Goal: Information Seeking & Learning: Learn about a topic

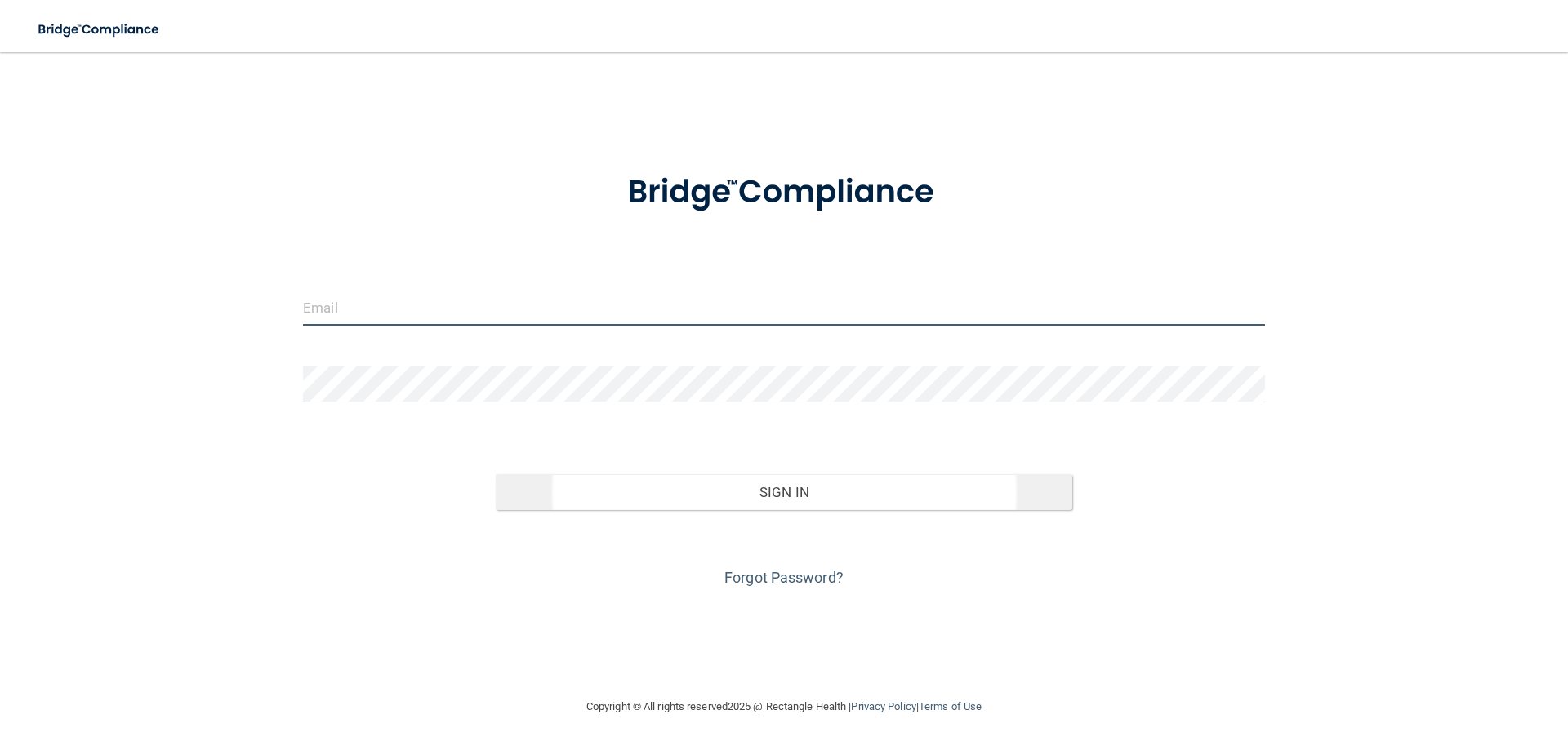
type input "[PERSON_NAME][EMAIL_ADDRESS][DOMAIN_NAME]"
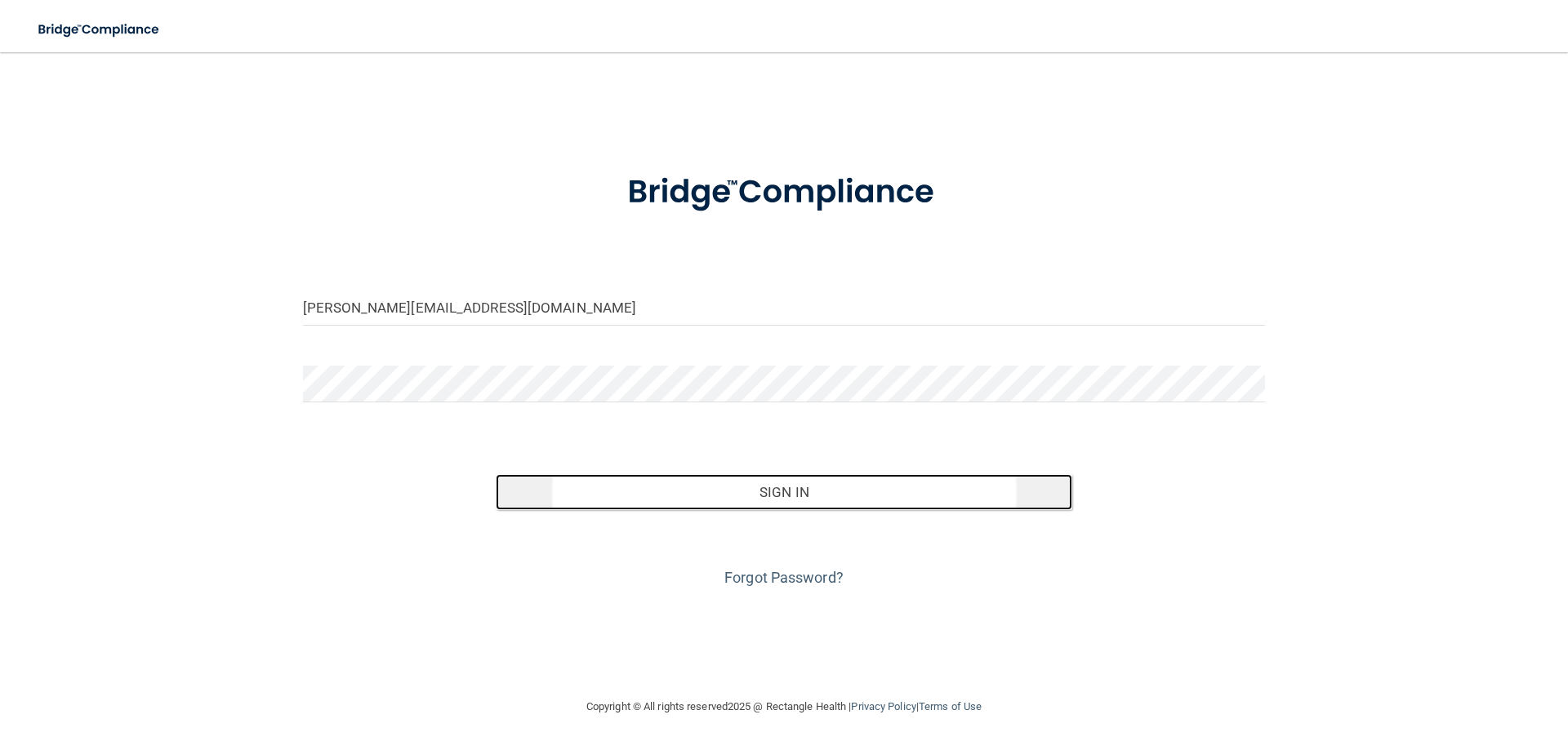
click at [799, 498] on button "Sign In" at bounding box center [784, 492] width 577 height 36
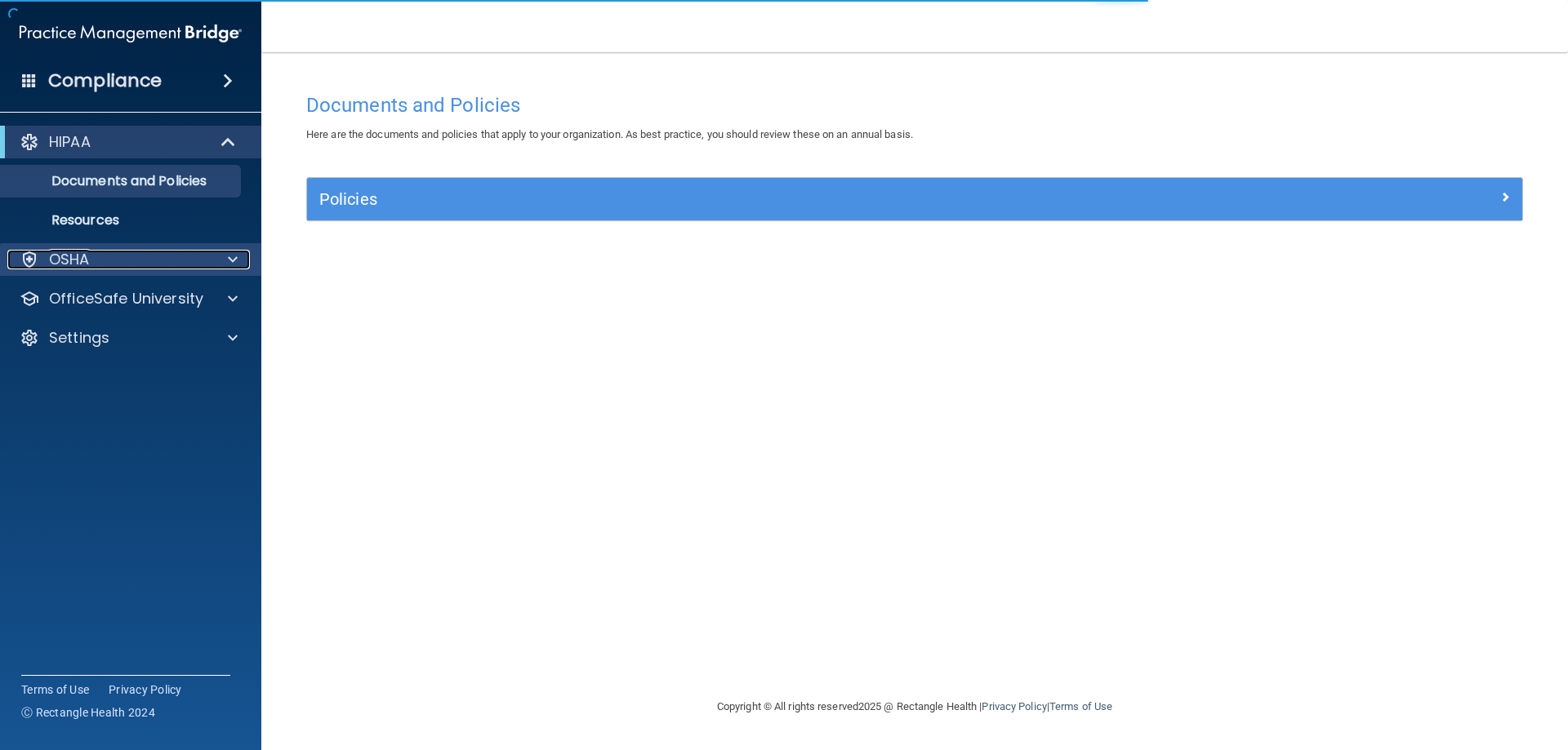
click at [179, 256] on div "OSHA" at bounding box center [108, 259] width 203 height 20
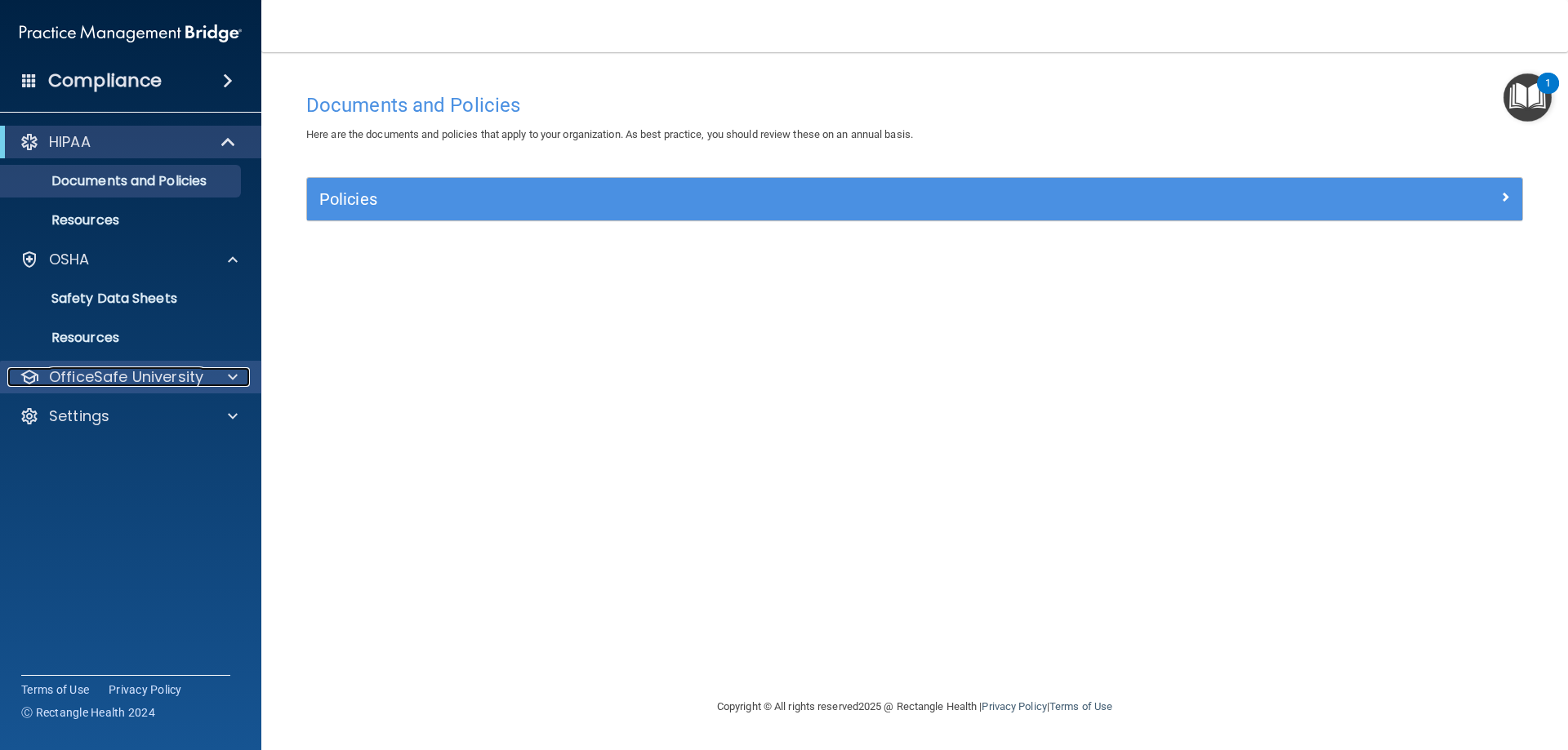
click at [224, 375] on div at bounding box center [229, 376] width 41 height 20
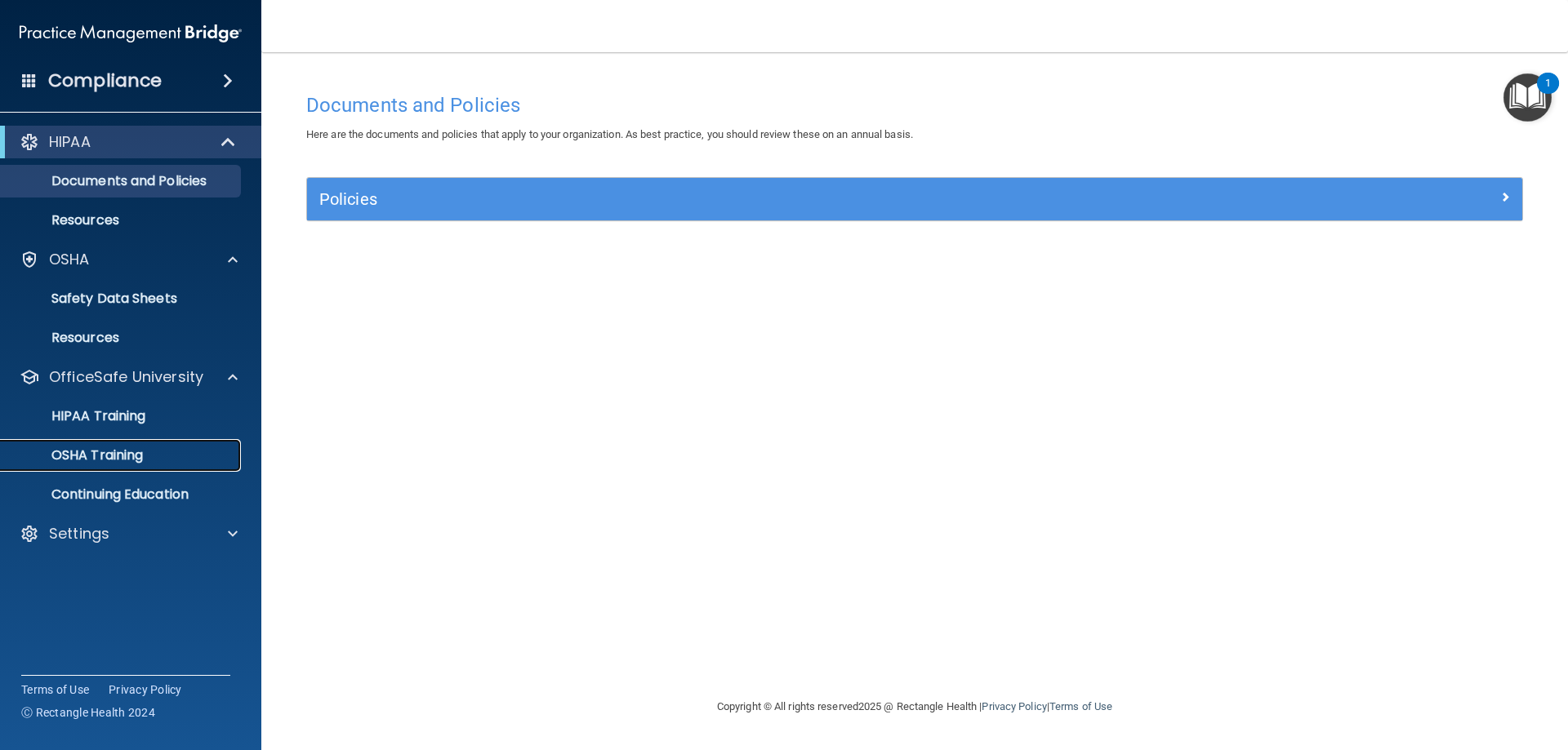
click at [147, 452] on div "OSHA Training" at bounding box center [122, 455] width 223 height 16
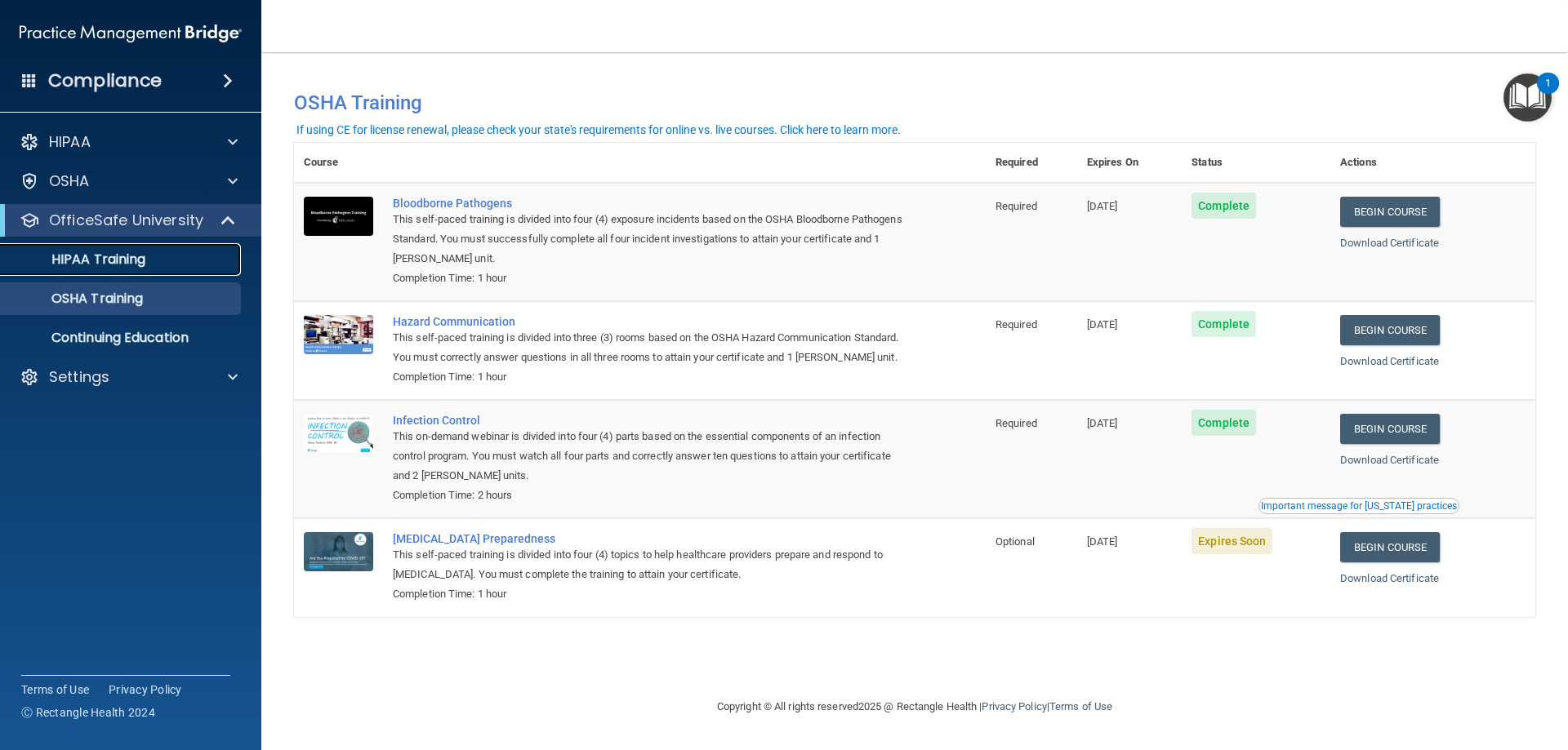
click at [92, 260] on p "HIPAA Training" at bounding box center [77, 259] width 135 height 16
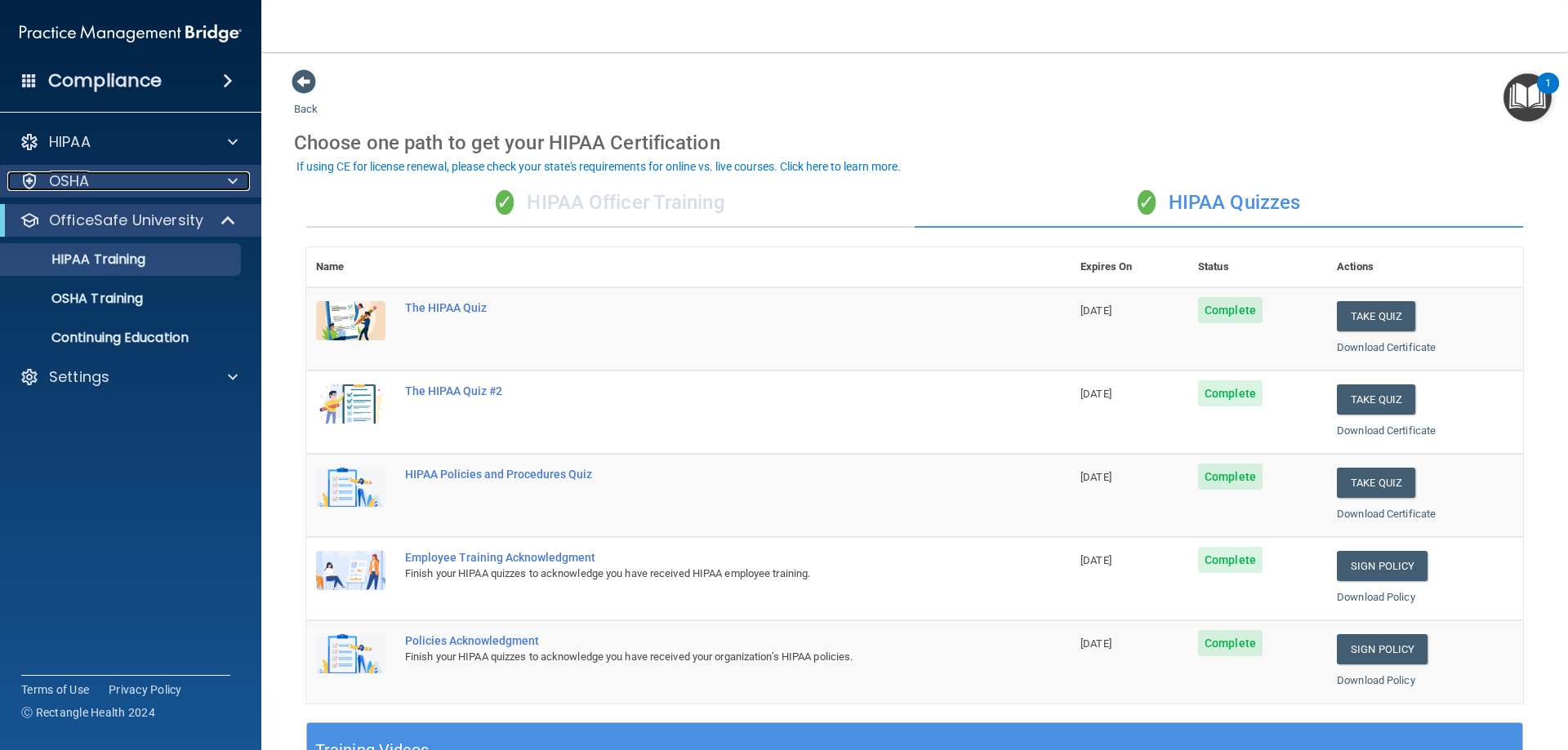
click at [118, 179] on div "OSHA" at bounding box center [108, 181] width 203 height 20
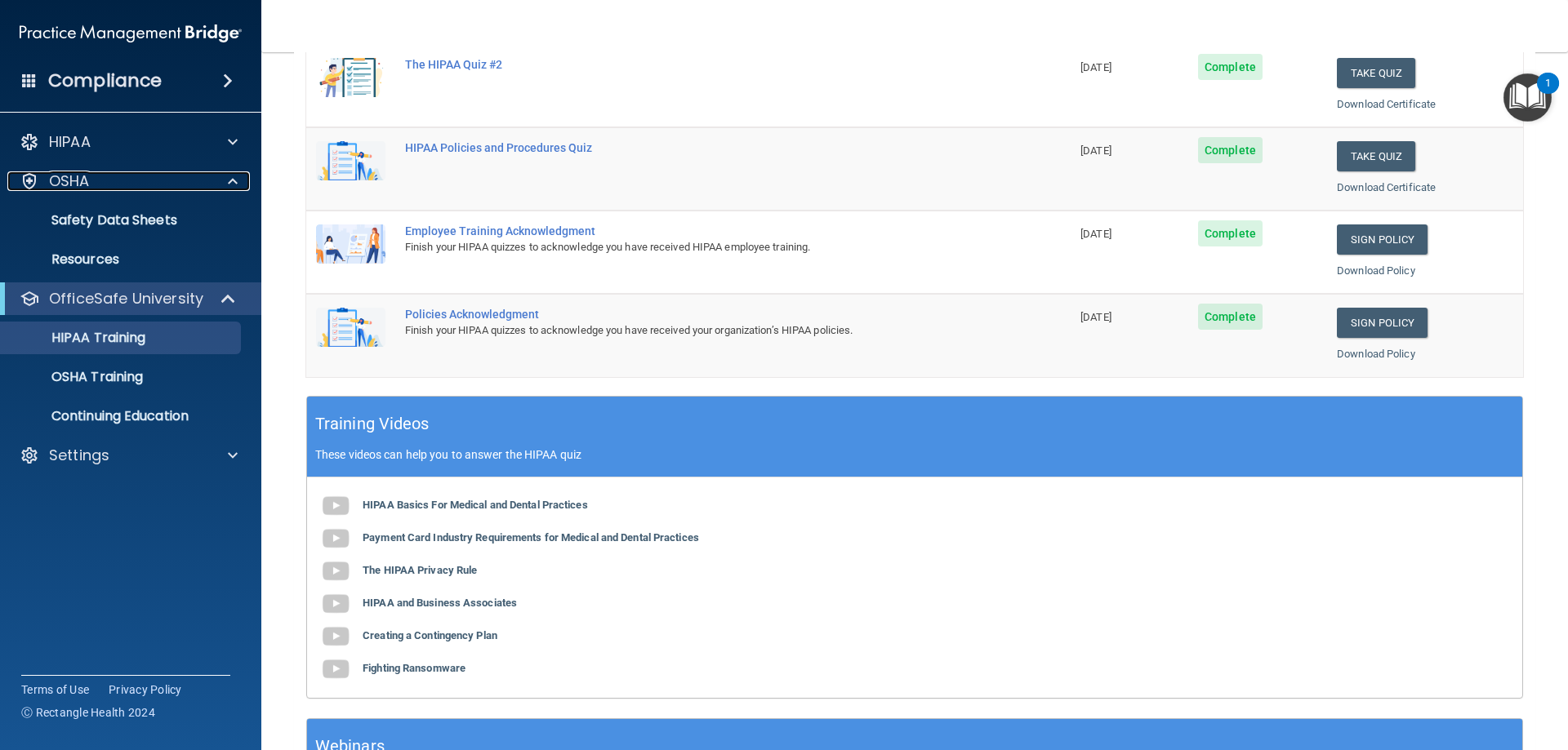
scroll to position [245, 0]
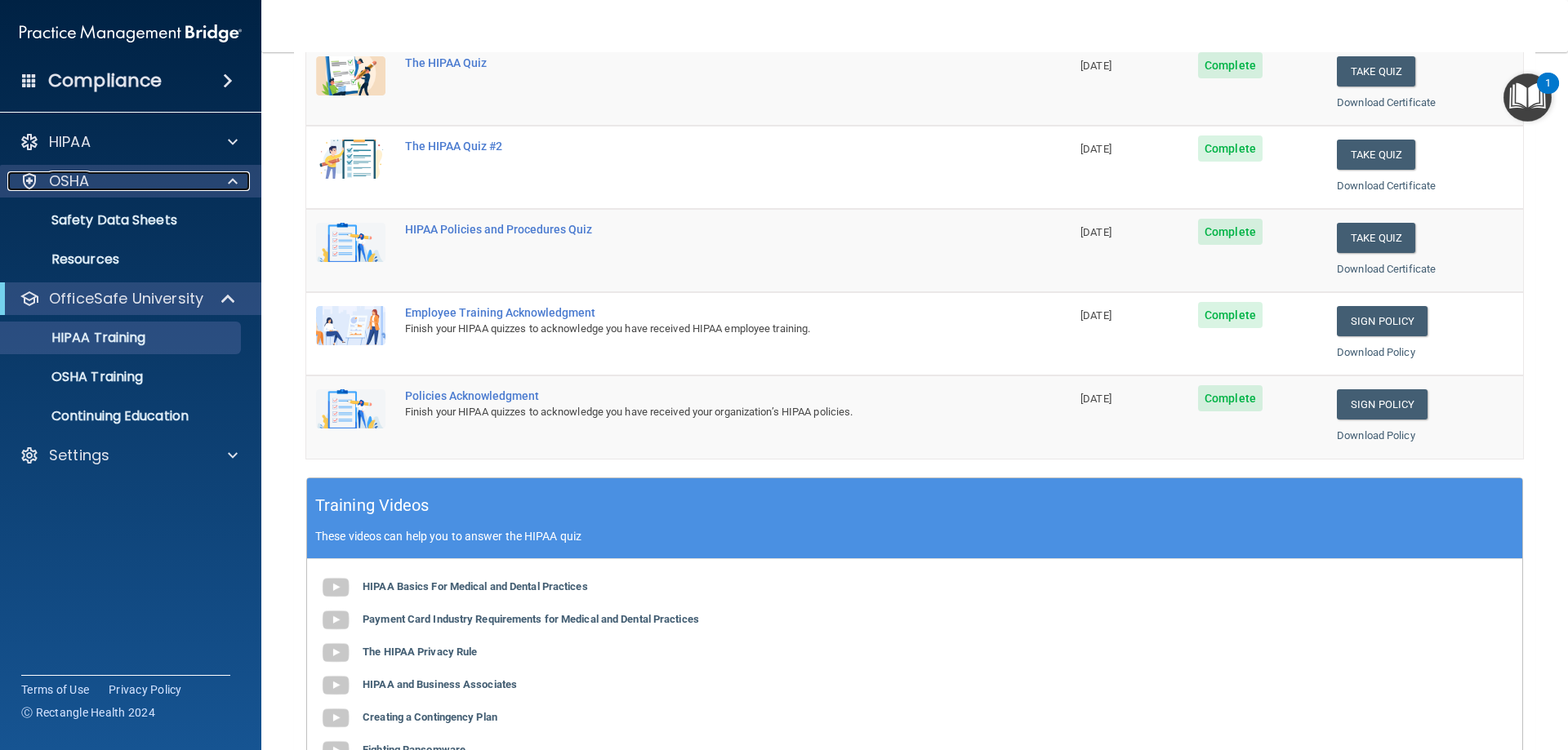
click at [135, 181] on div "OSHA" at bounding box center [108, 181] width 203 height 20
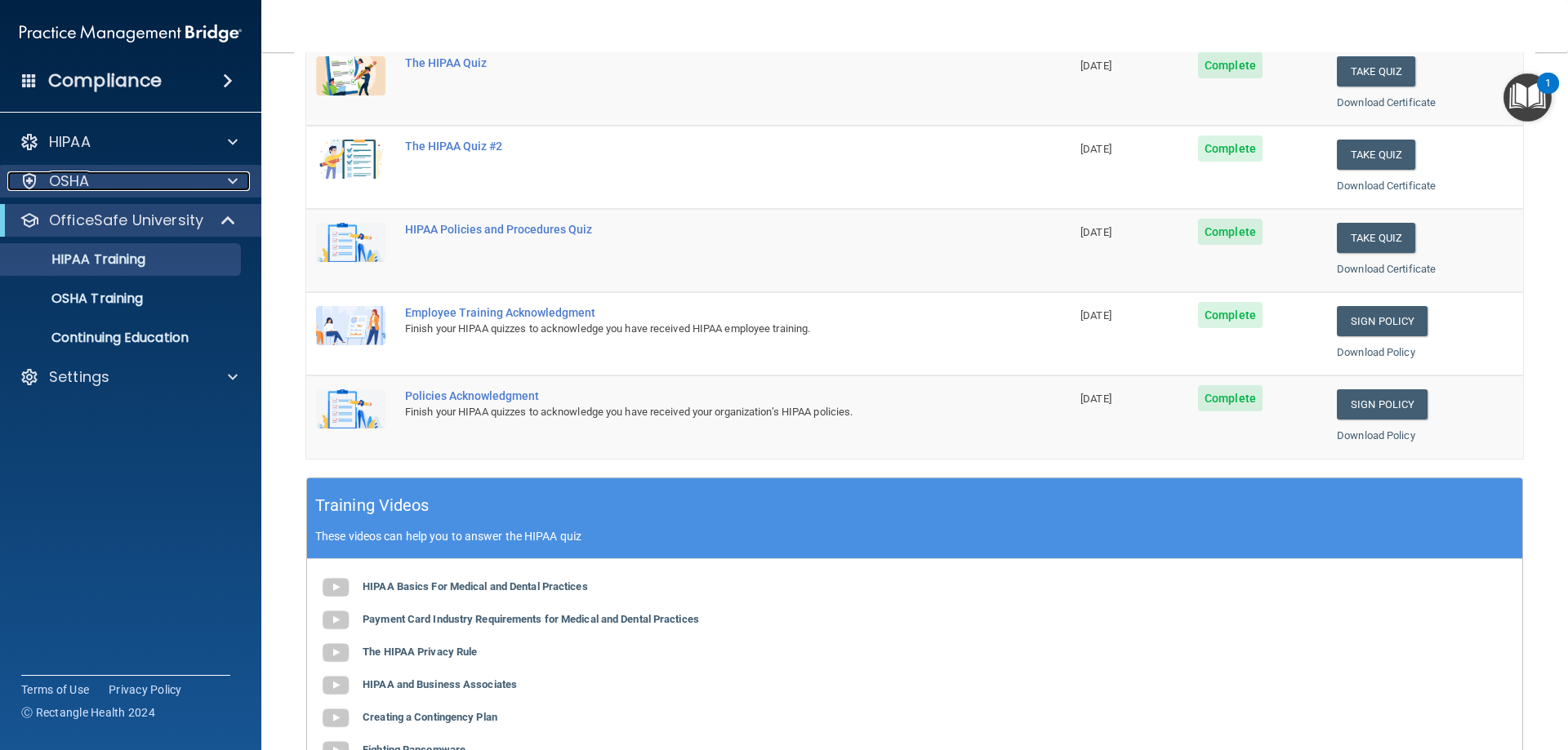
click at [133, 179] on div "OSHA" at bounding box center [108, 181] width 203 height 20
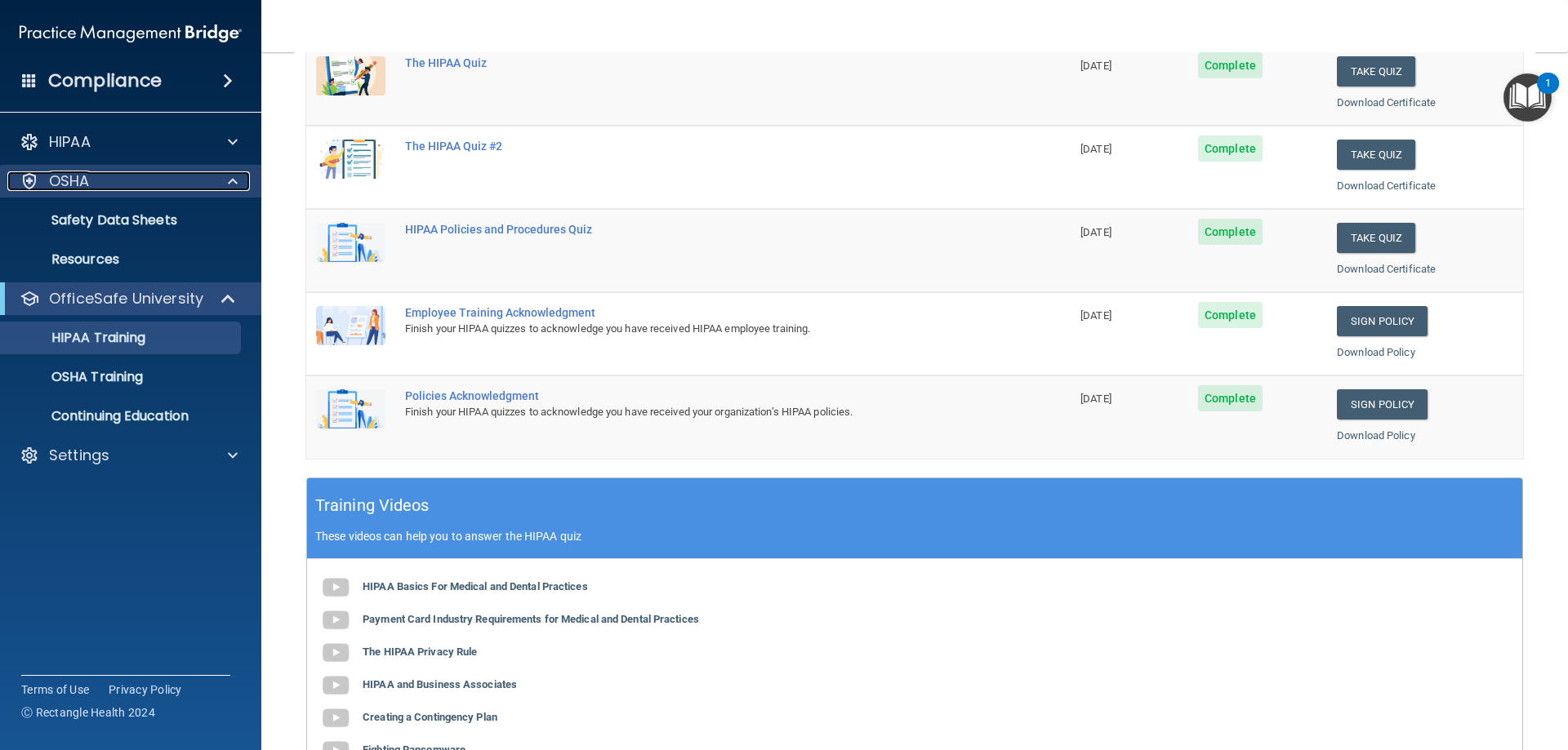
click at [133, 179] on div "OSHA" at bounding box center [108, 181] width 203 height 20
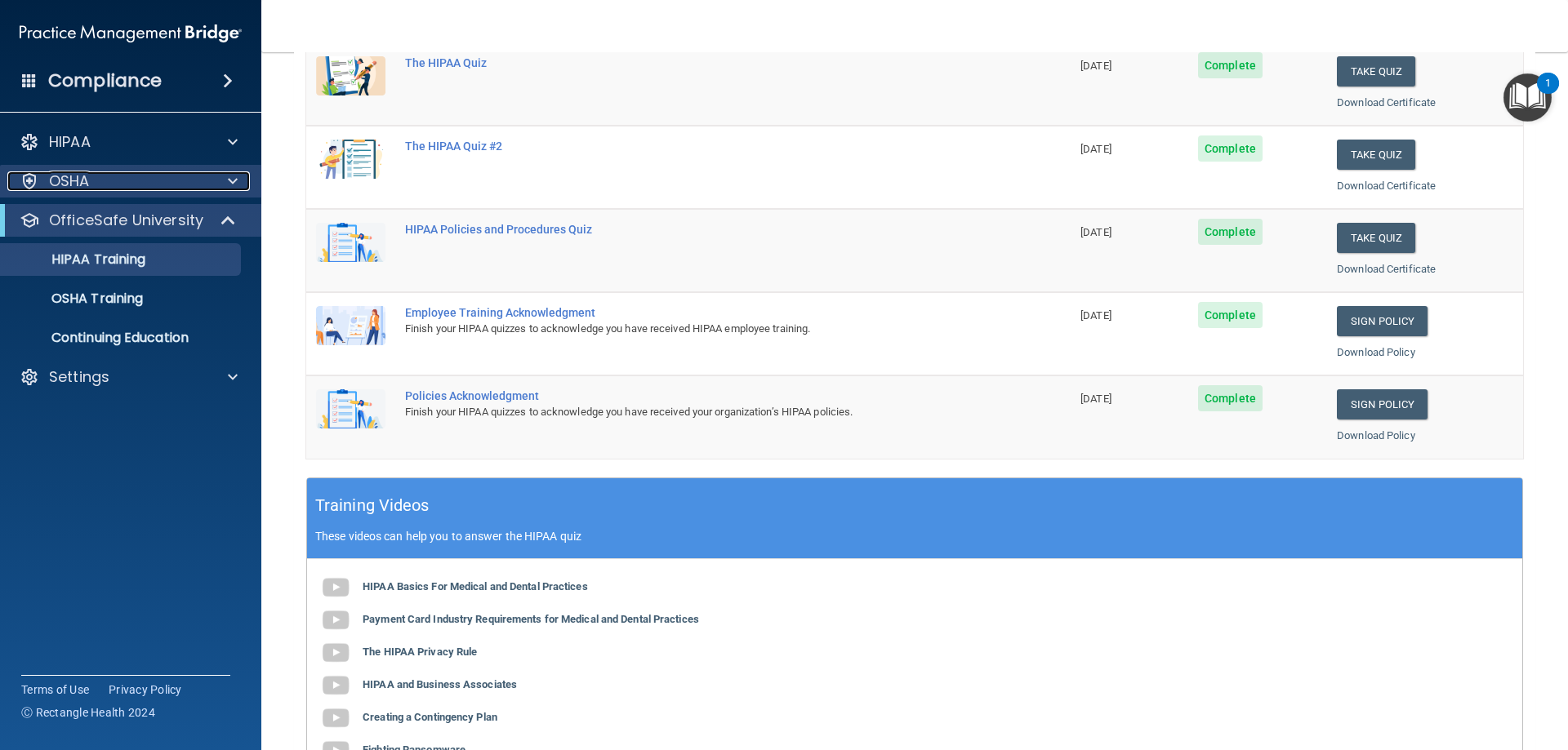
click at [134, 179] on div "OSHA" at bounding box center [108, 181] width 203 height 20
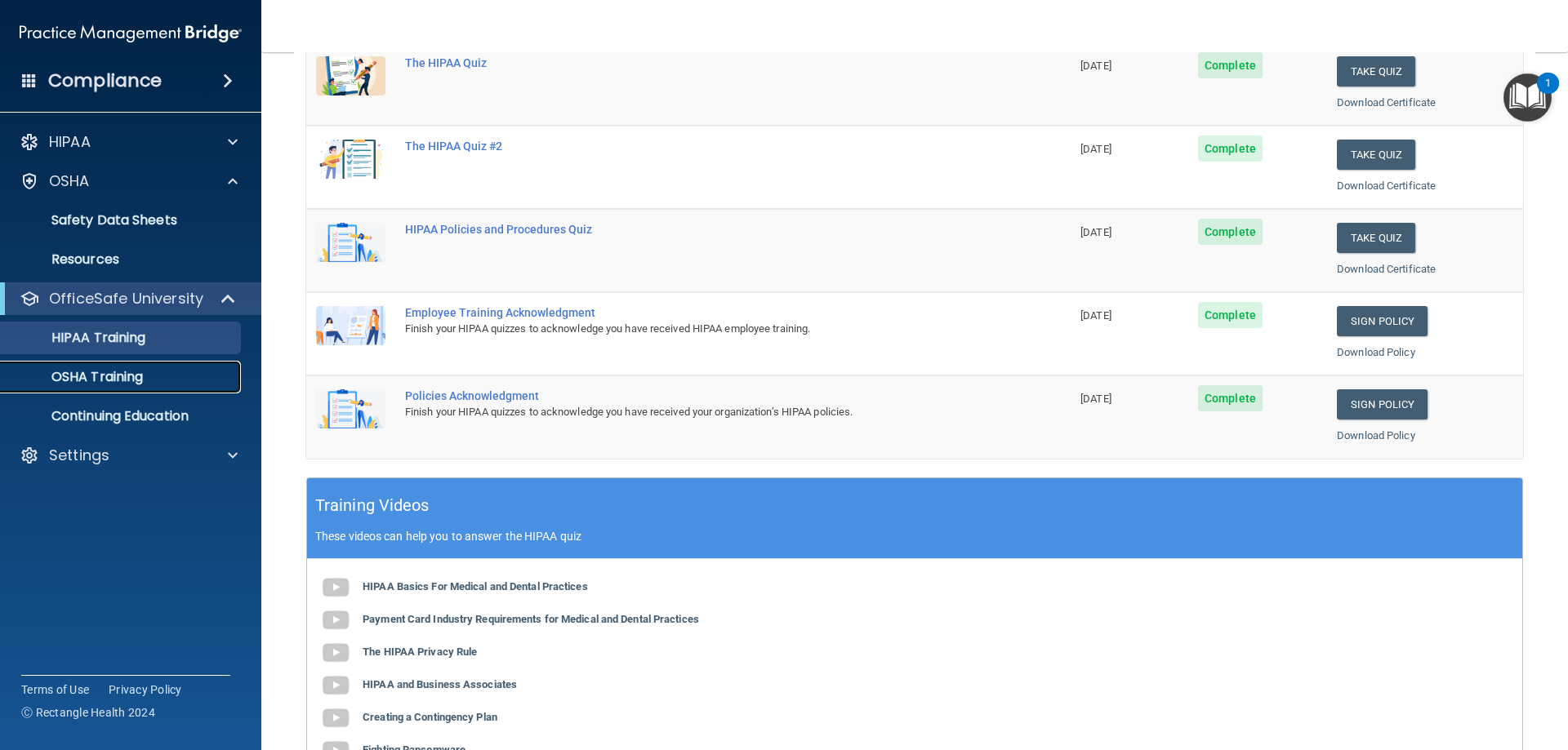
click at [156, 378] on div "OSHA Training" at bounding box center [122, 376] width 223 height 16
